Goal: Information Seeking & Learning: Check status

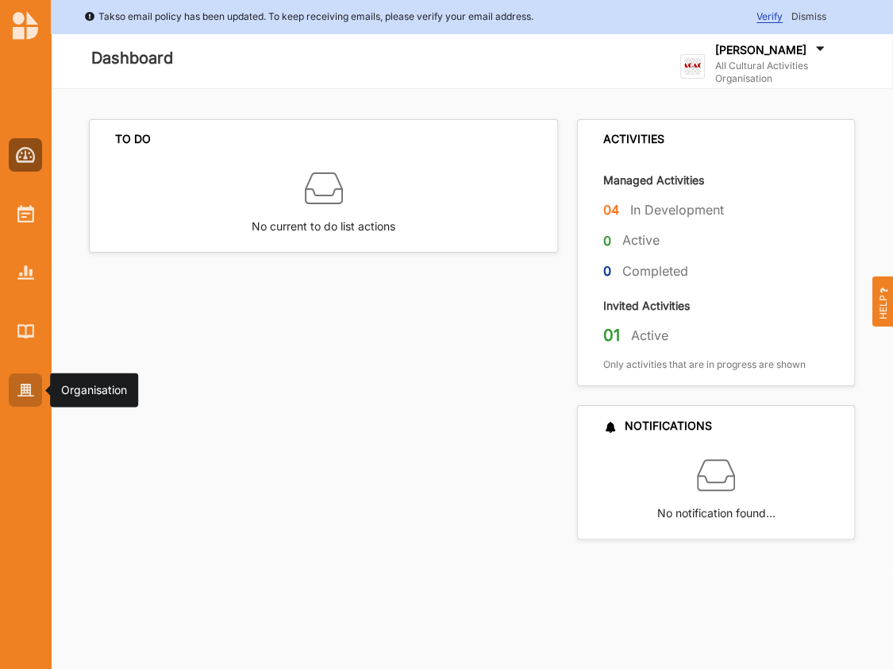
click at [20, 396] on img at bounding box center [25, 389] width 17 height 13
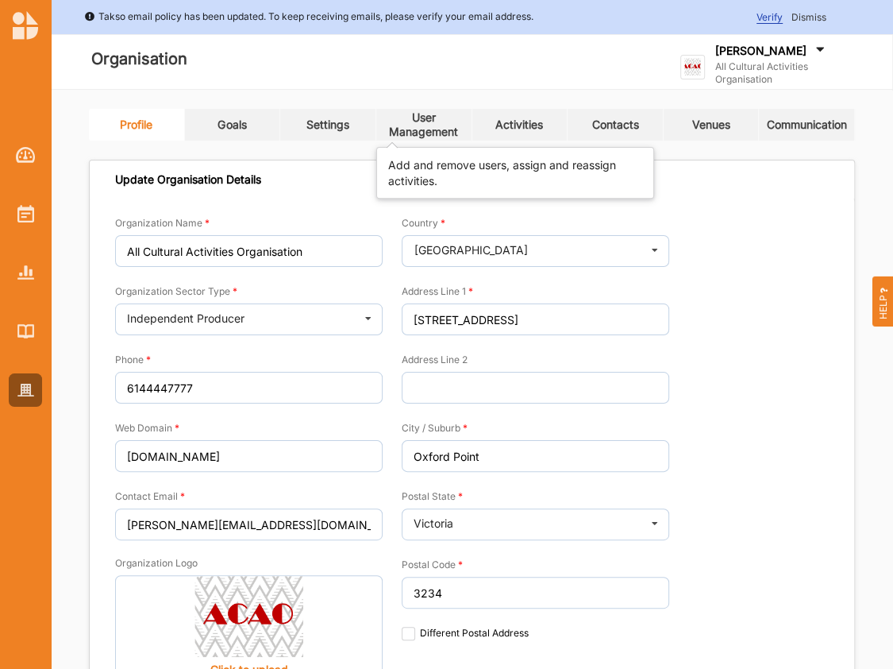
click at [428, 133] on div "User Management" at bounding box center [423, 124] width 95 height 29
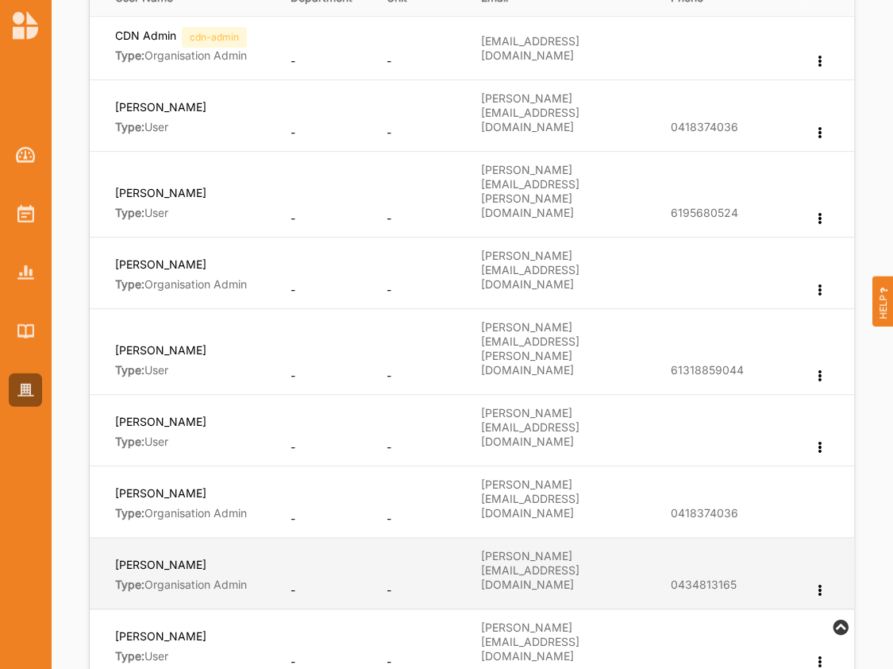
scroll to position [407, 0]
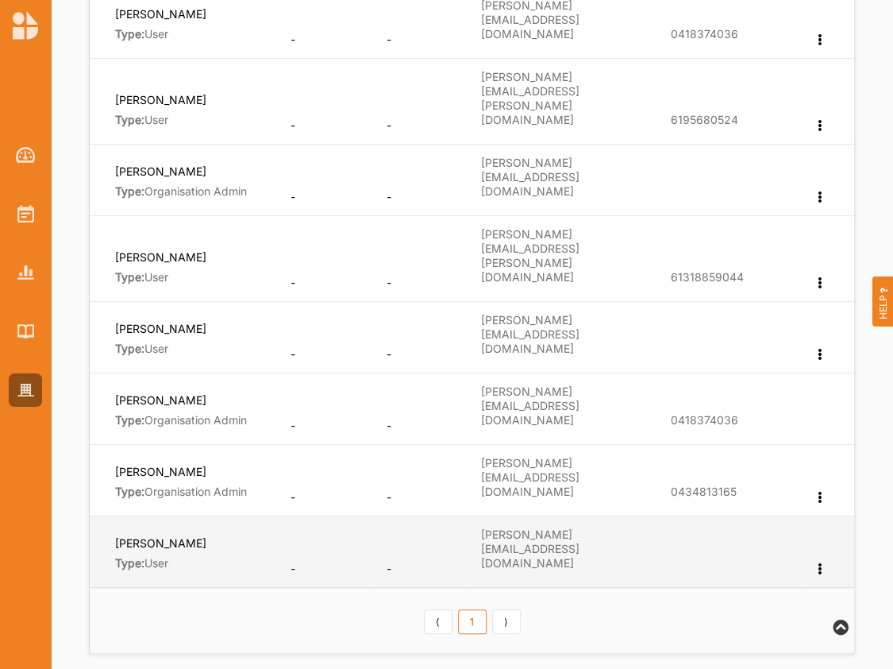
click at [152, 535] on label "[PERSON_NAME]" at bounding box center [160, 542] width 91 height 15
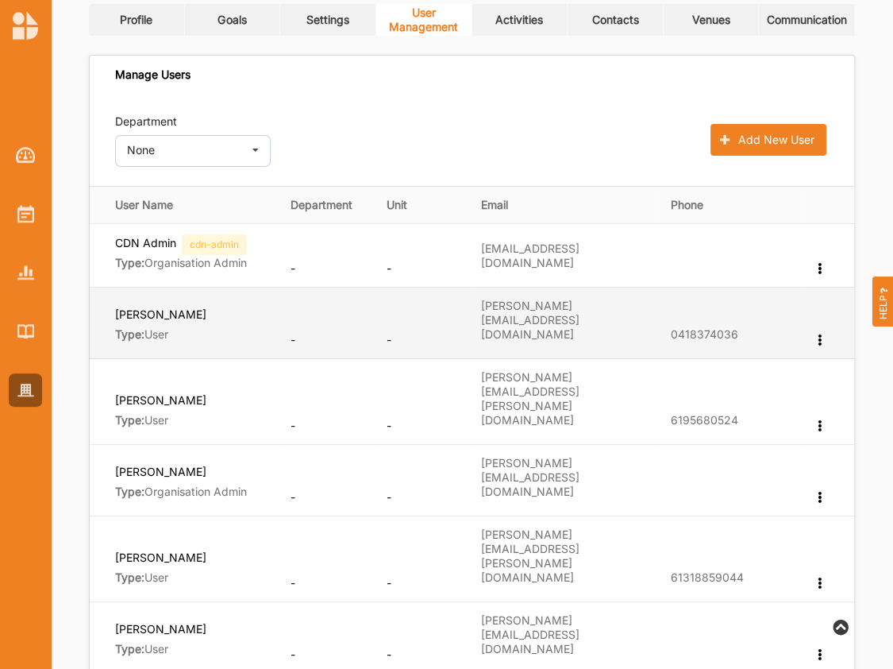
scroll to position [87, 0]
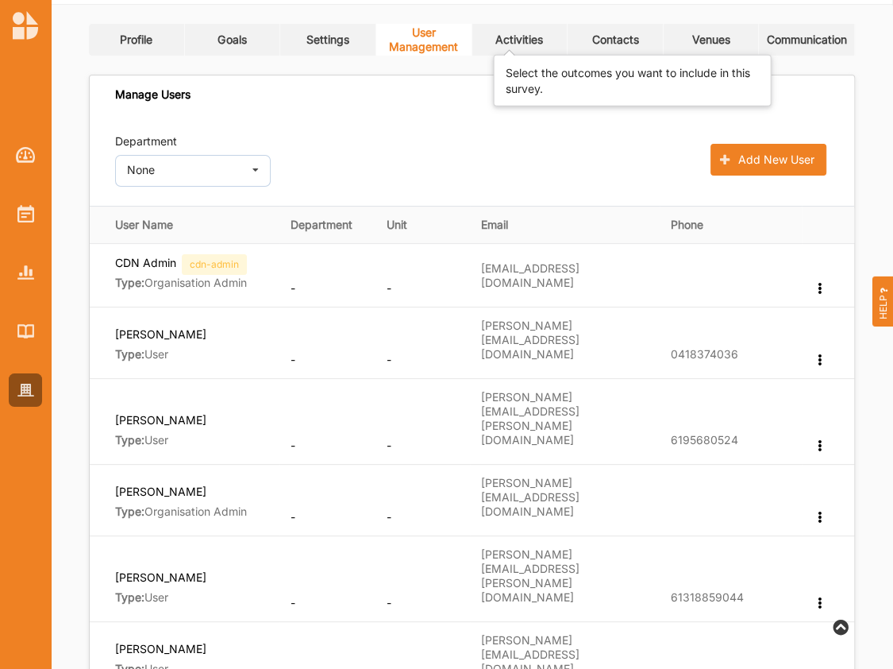
click at [518, 39] on div "Activities" at bounding box center [519, 40] width 48 height 14
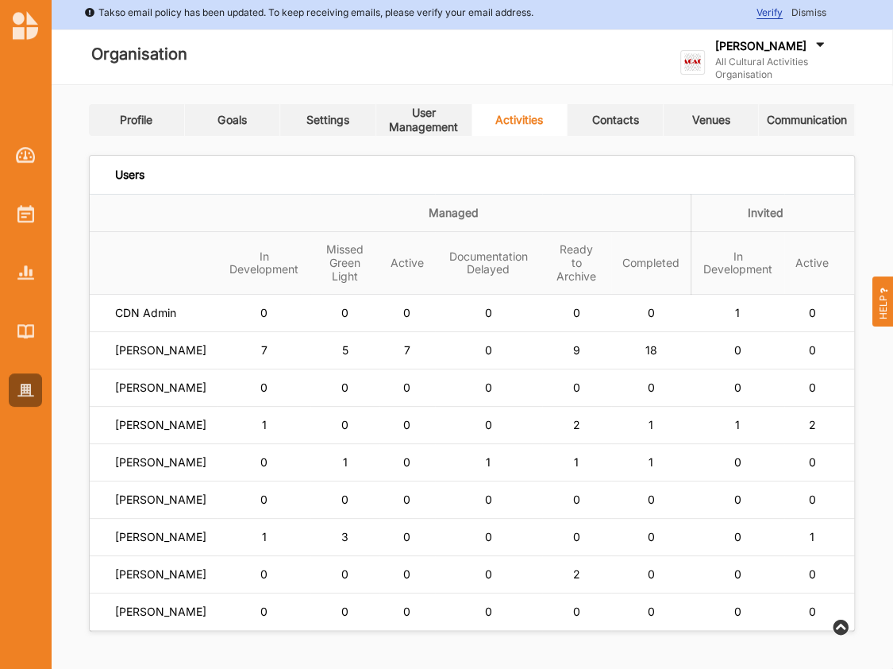
scroll to position [60, 0]
click at [177, 604] on label "[PERSON_NAME]" at bounding box center [160, 611] width 91 height 14
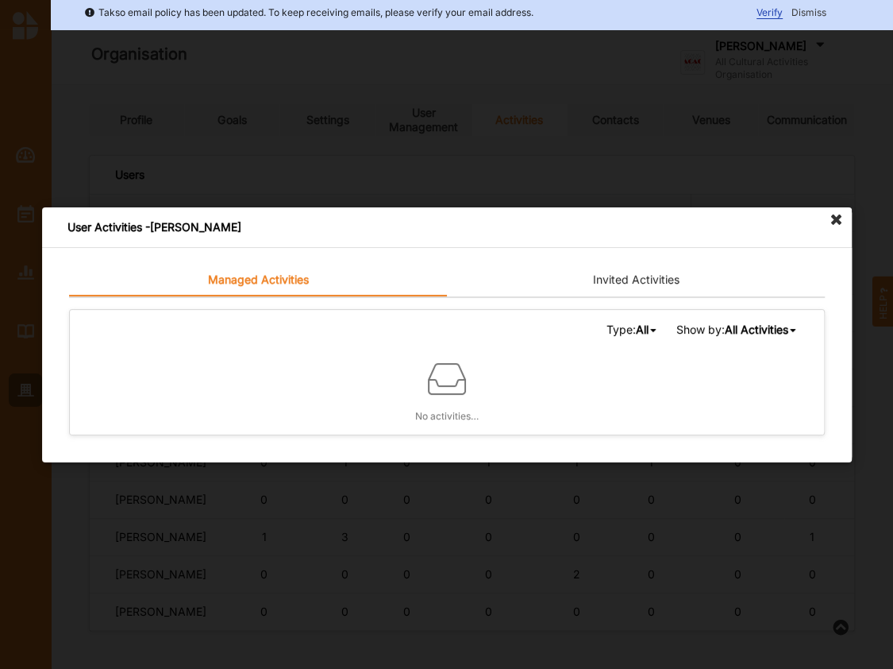
click at [834, 218] on icon at bounding box center [836, 219] width 25 height 25
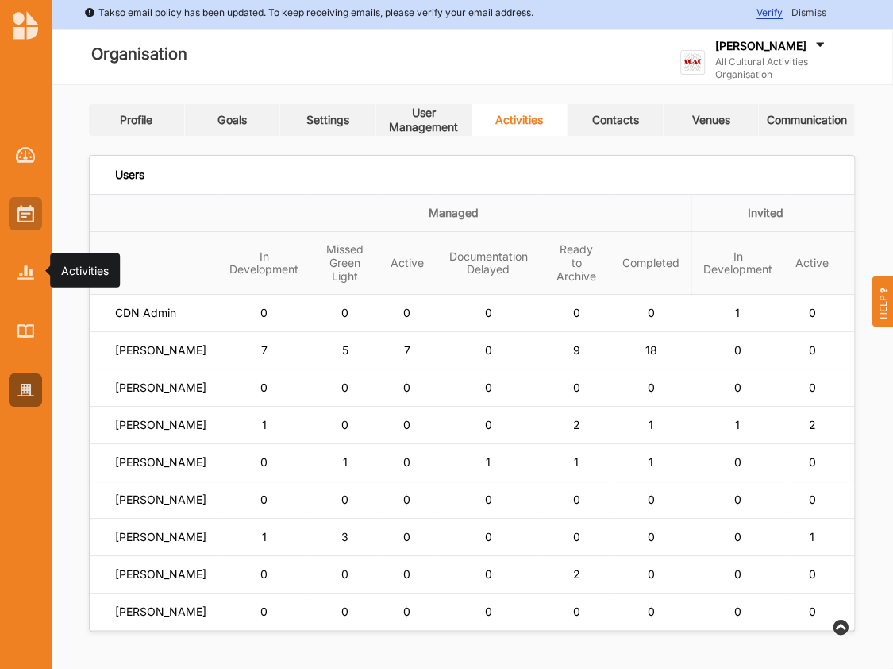
click at [26, 212] on img at bounding box center [25, 213] width 17 height 17
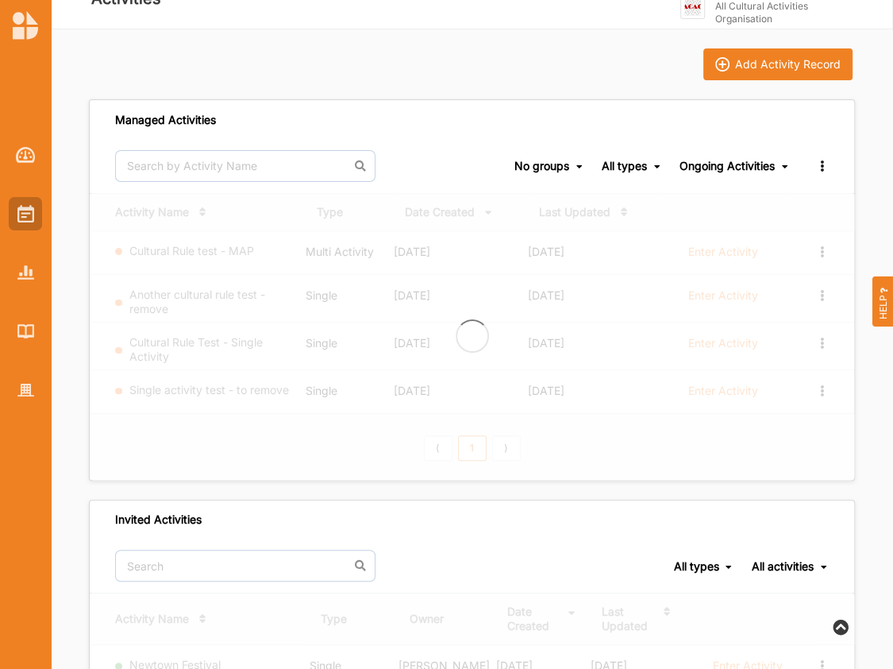
scroll to position [61, 0]
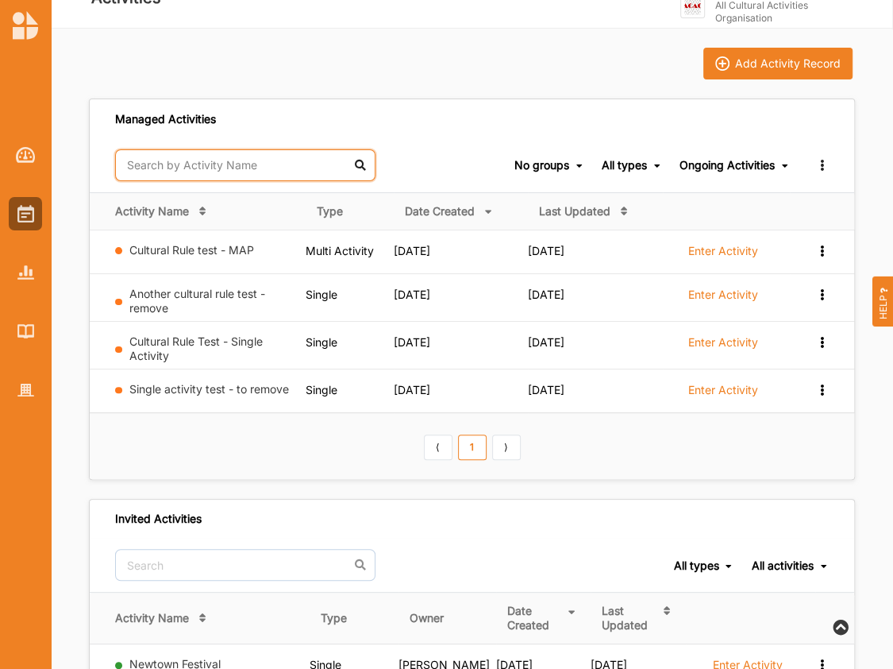
click at [227, 164] on input "text" at bounding box center [245, 165] width 260 height 32
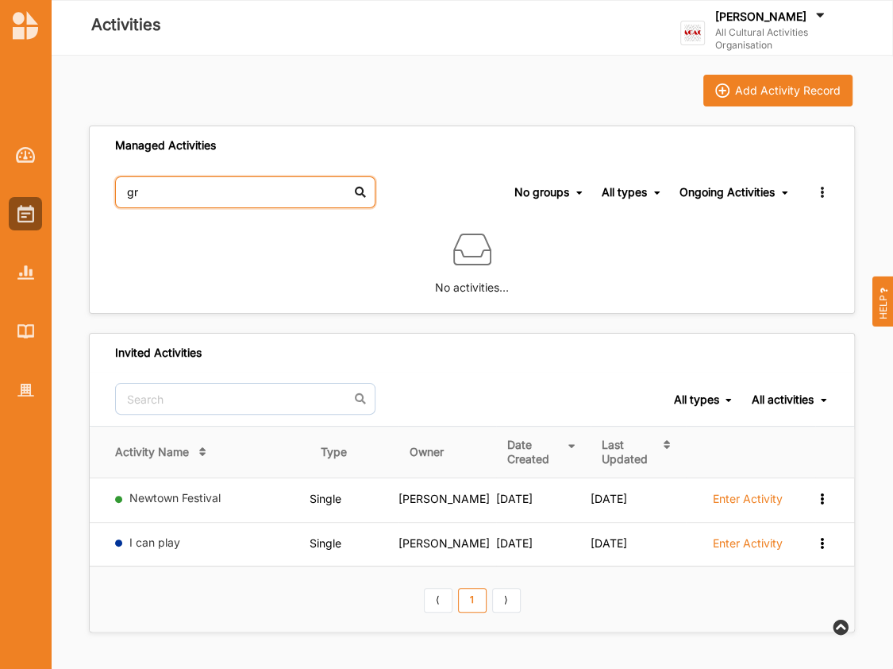
scroll to position [33, 0]
click at [197, 198] on input "[PERSON_NAME]" at bounding box center [245, 192] width 260 height 32
type input "[PERSON_NAME]"
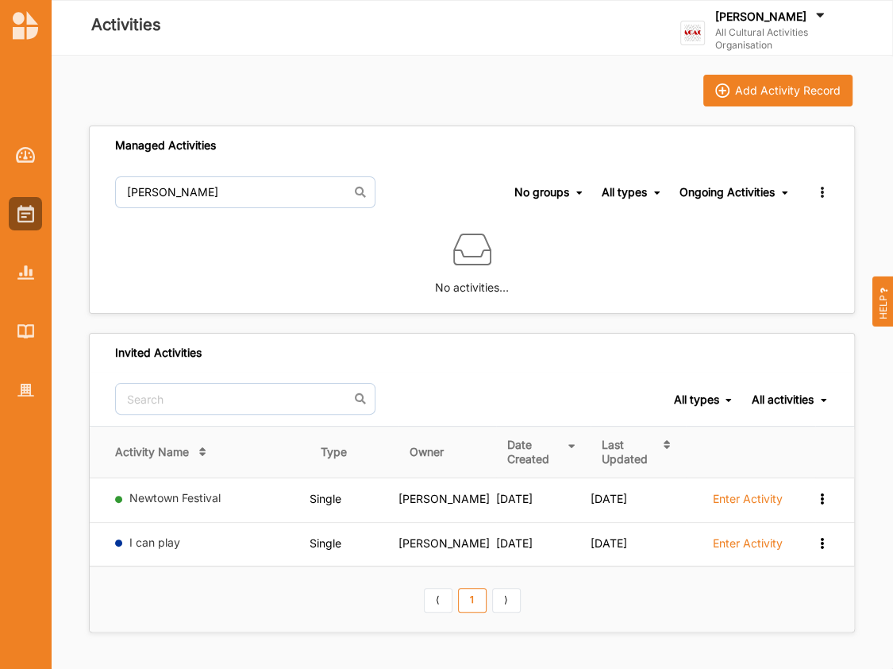
click at [704, 188] on div "Ongoing Activities" at bounding box center [727, 192] width 95 height 14
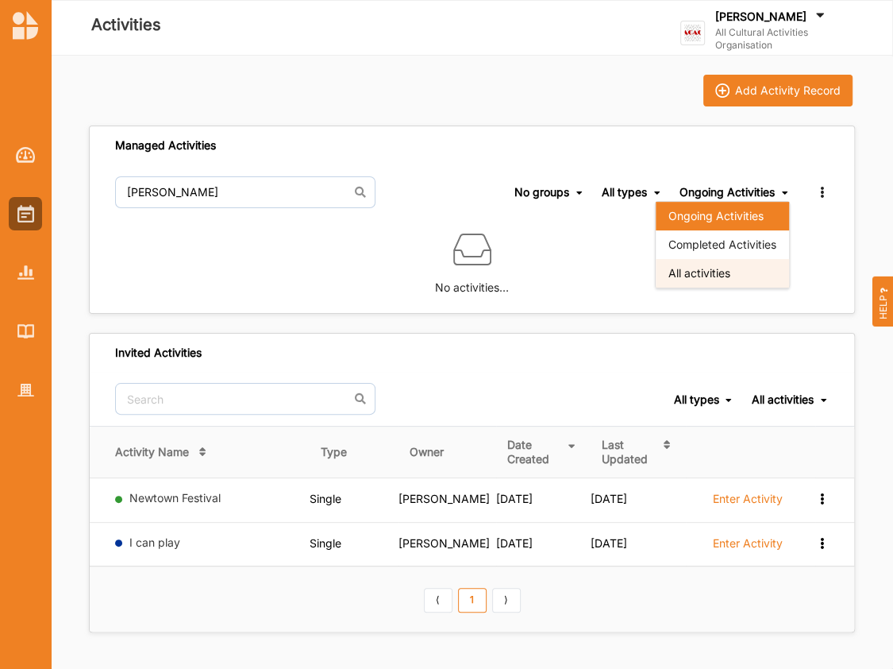
click at [692, 271] on div "All activities" at bounding box center [722, 273] width 133 height 29
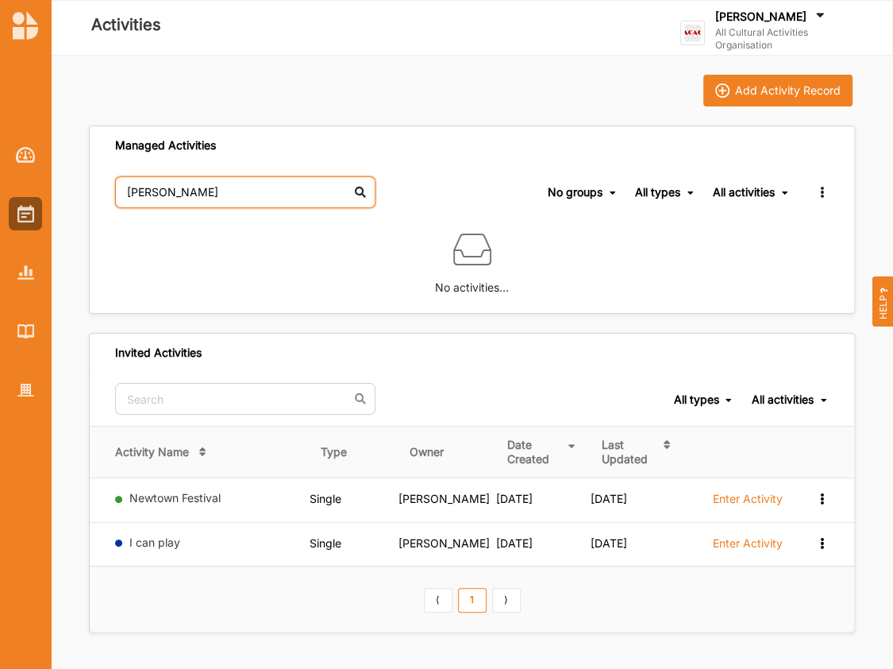
drag, startPoint x: 184, startPoint y: 182, endPoint x: 52, endPoint y: 189, distance: 132.8
click at [115, 189] on input "[PERSON_NAME]" at bounding box center [245, 192] width 260 height 32
click at [742, 190] on div "All activities" at bounding box center [744, 192] width 62 height 14
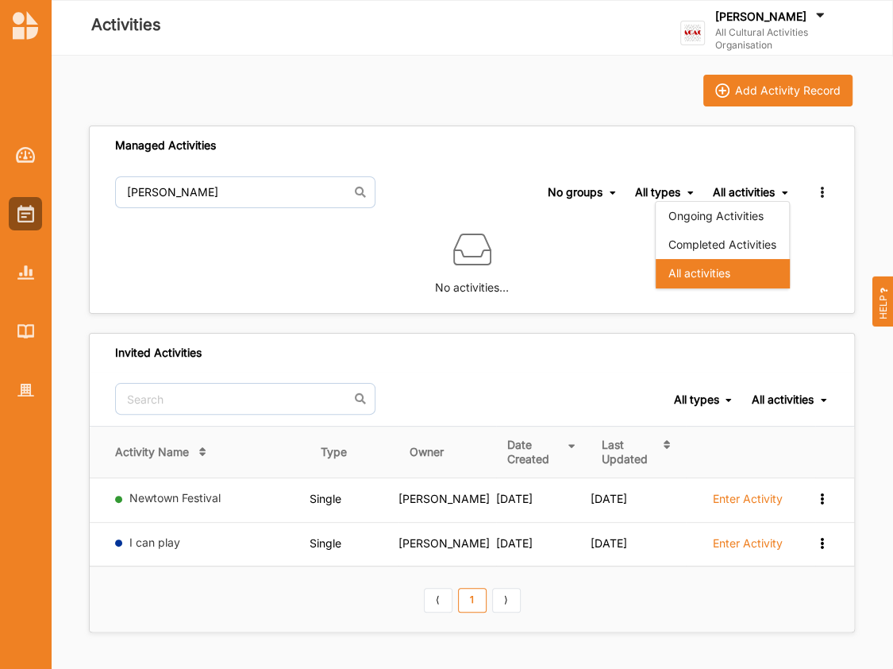
click at [711, 239] on div "Completed Activities" at bounding box center [722, 244] width 133 height 29
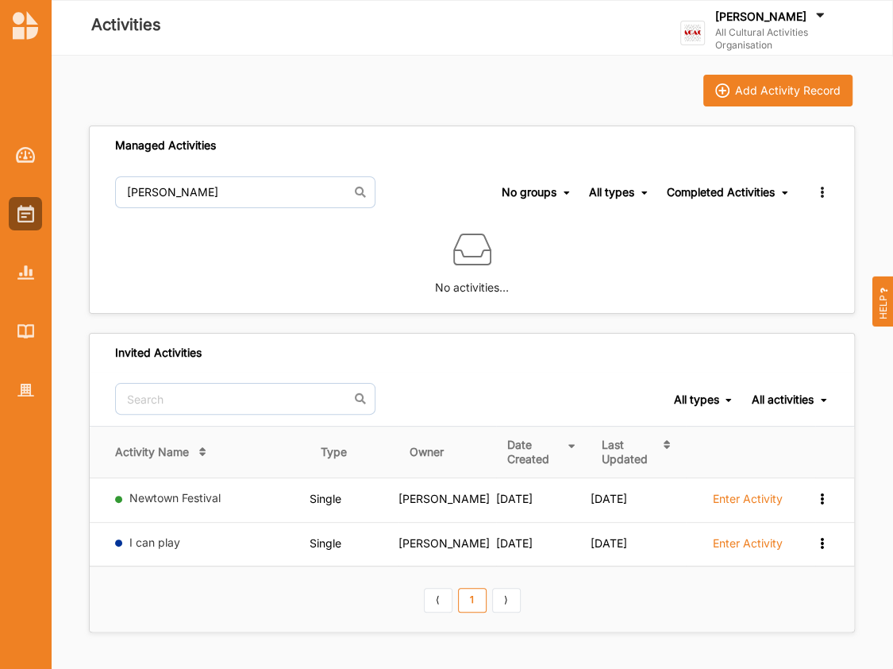
click at [741, 188] on div "Completed Activities" at bounding box center [721, 192] width 108 height 14
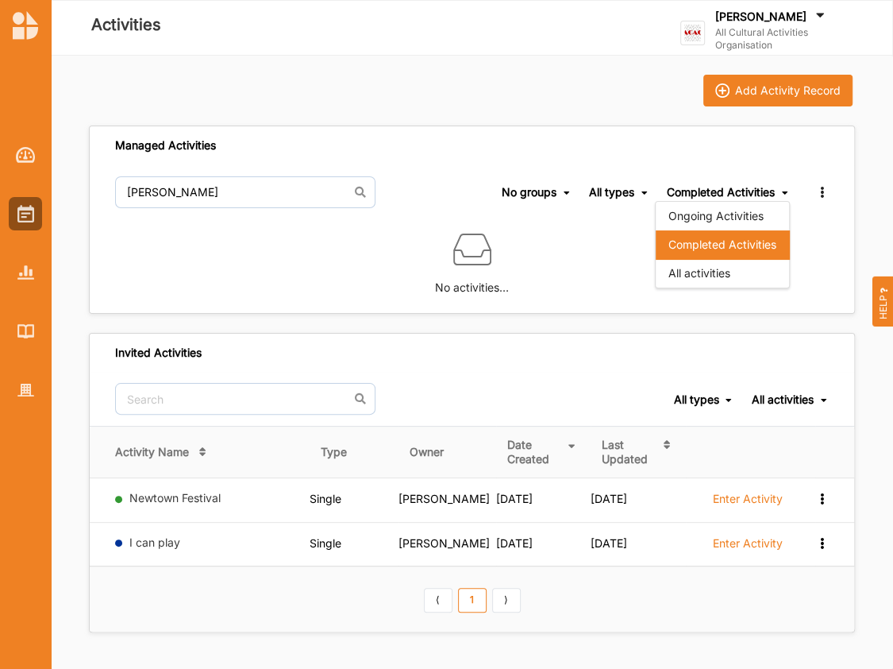
click at [705, 275] on div "All activities" at bounding box center [722, 273] width 133 height 29
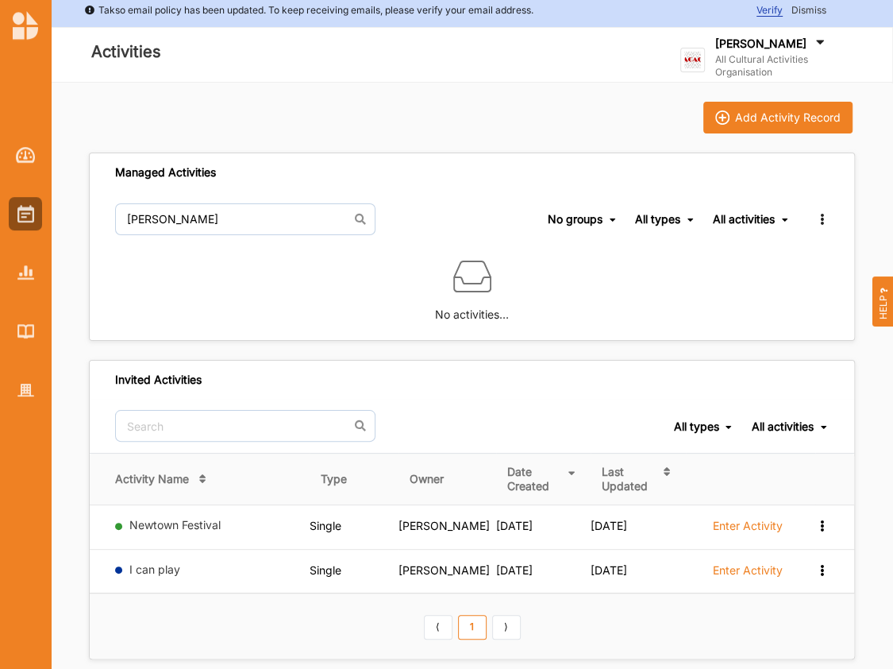
scroll to position [0, 0]
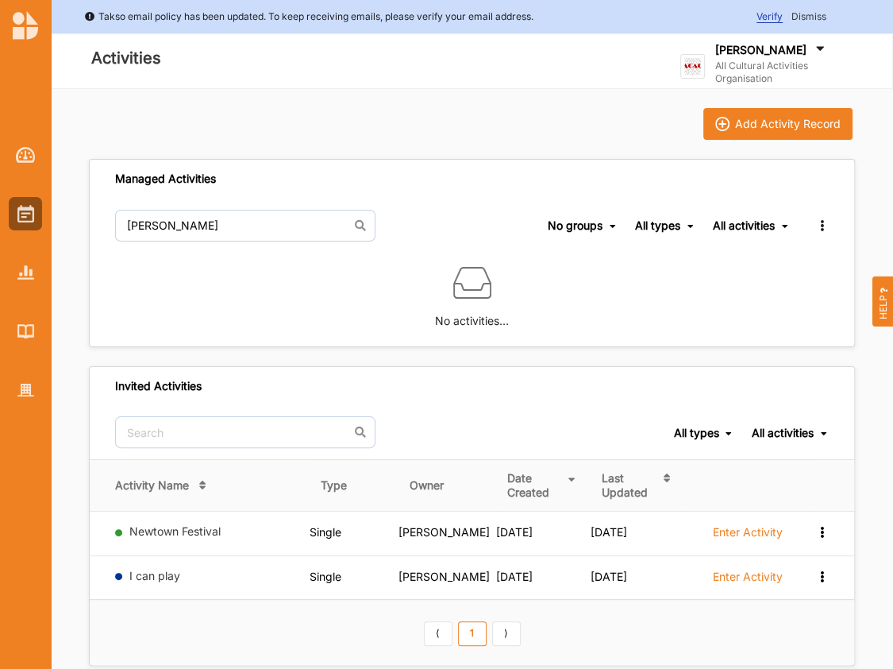
click at [756, 50] on label "[PERSON_NAME]" at bounding box center [760, 50] width 91 height 14
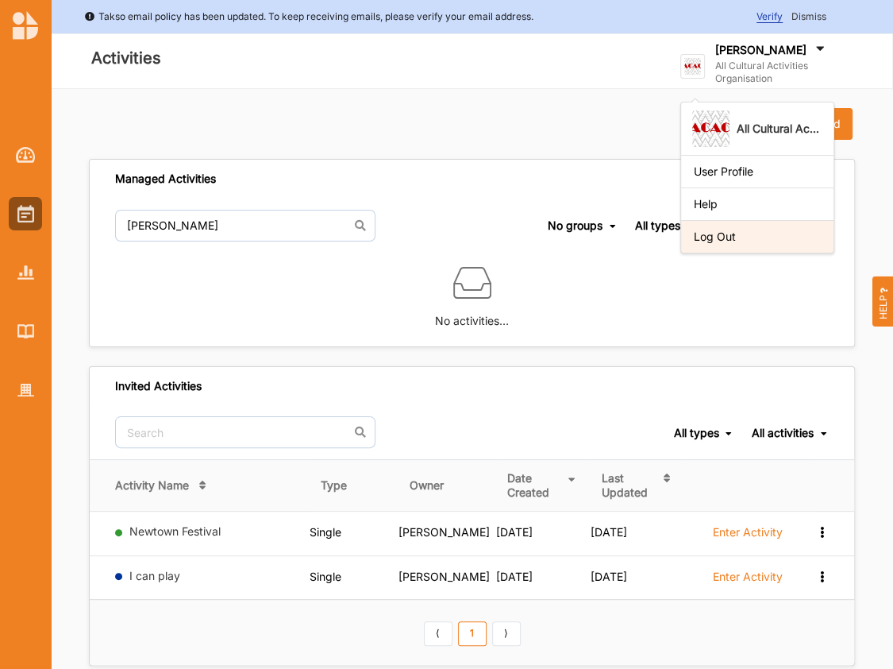
click at [717, 237] on div "Log Out" at bounding box center [757, 236] width 127 height 14
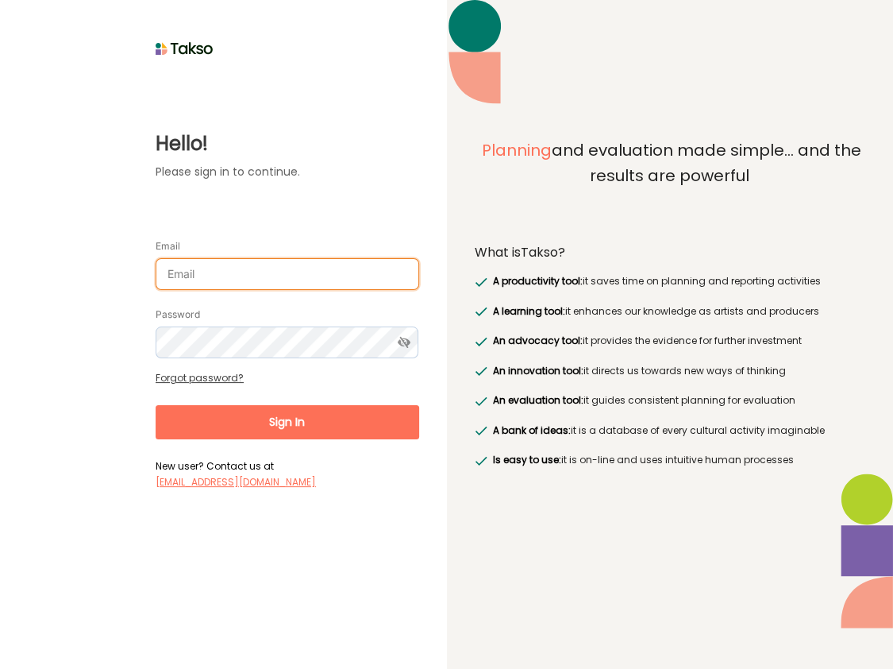
type input "[PERSON_NAME][EMAIL_ADDRESS][DOMAIN_NAME]"
